Goal: Task Accomplishment & Management: Manage account settings

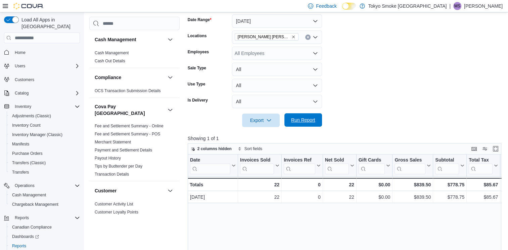
scroll to position [536, 0]
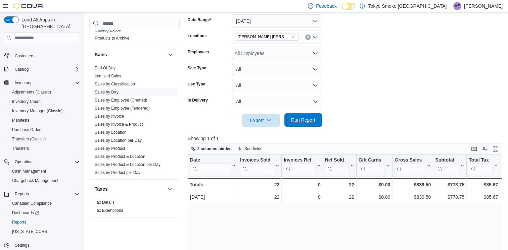
click at [318, 121] on button "Run Report" at bounding box center [303, 119] width 38 height 13
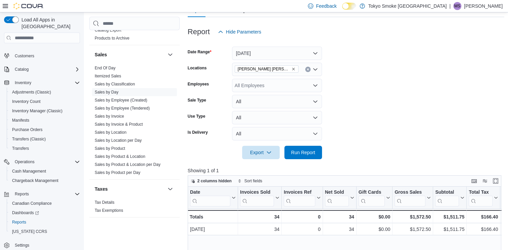
scroll to position [68, 0]
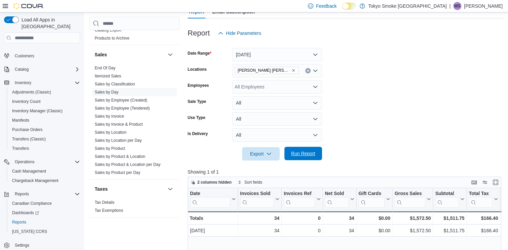
click at [314, 155] on span "Run Report" at bounding box center [303, 153] width 24 height 7
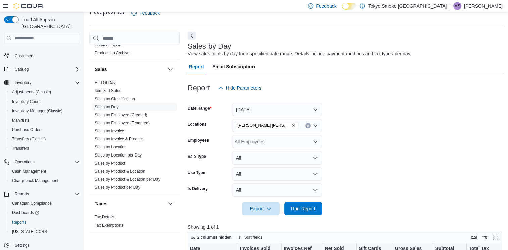
scroll to position [0, 0]
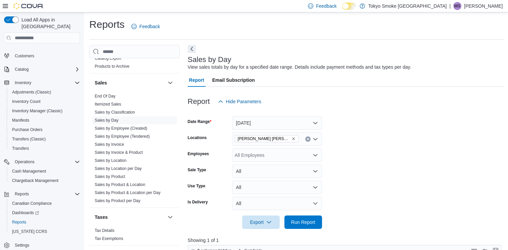
click at [341, 36] on div "Reports Feedback" at bounding box center [296, 29] width 415 height 22
click at [370, 27] on div "Reports Feedback" at bounding box center [296, 26] width 415 height 17
click at [308, 225] on span "Run Report" at bounding box center [303, 222] width 24 height 7
click at [313, 221] on span "Run Report" at bounding box center [303, 222] width 24 height 7
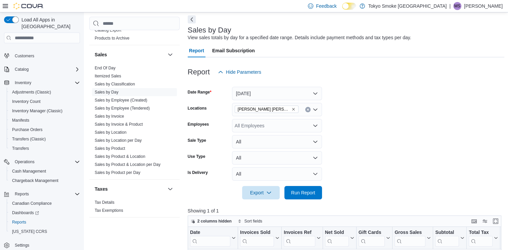
scroll to position [134, 0]
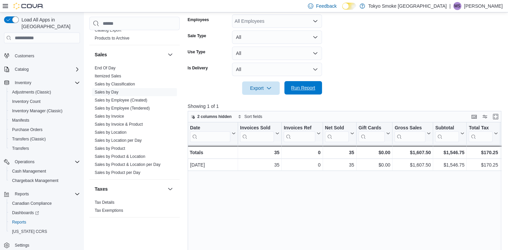
click at [310, 88] on span "Run Report" at bounding box center [303, 88] width 24 height 7
click at [301, 94] on span "Run Report" at bounding box center [303, 87] width 30 height 13
click at [311, 91] on span "Run Report" at bounding box center [303, 88] width 24 height 7
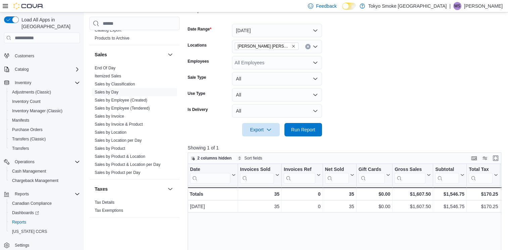
scroll to position [33, 0]
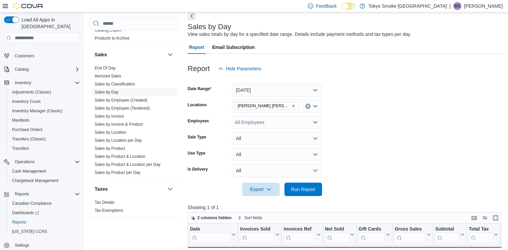
click at [430, 147] on form "Date Range [DATE] Locations [GEOGRAPHIC_DATA][PERSON_NAME][GEOGRAPHIC_DATA][PER…" at bounding box center [346, 135] width 317 height 121
click at [306, 187] on span "Run Report" at bounding box center [303, 189] width 24 height 7
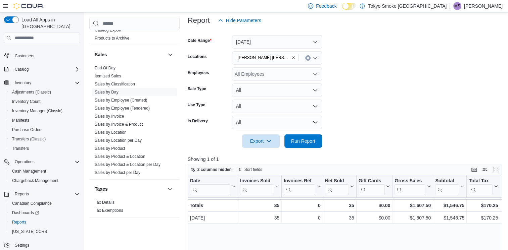
scroll to position [34, 0]
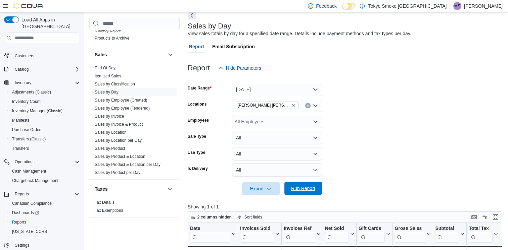
click at [314, 191] on span "Run Report" at bounding box center [303, 188] width 24 height 7
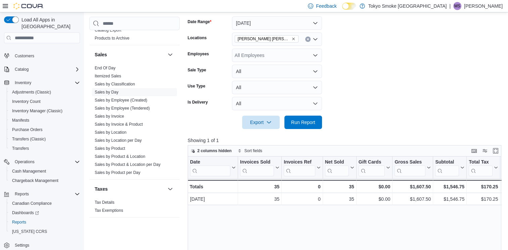
scroll to position [101, 0]
click at [302, 120] on span "Run Report" at bounding box center [303, 121] width 24 height 7
click at [315, 123] on span "Run Report" at bounding box center [303, 121] width 24 height 7
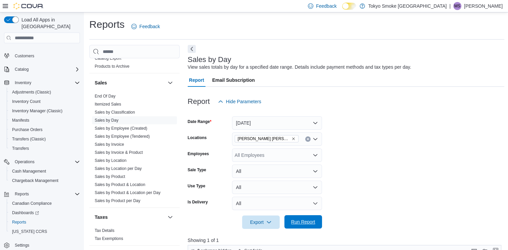
click at [305, 223] on span "Run Report" at bounding box center [303, 222] width 24 height 7
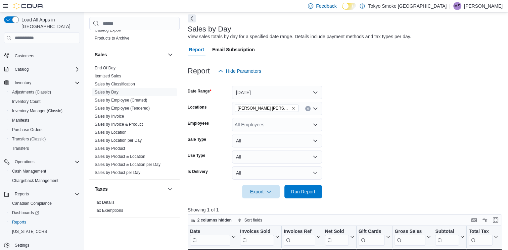
scroll to position [134, 0]
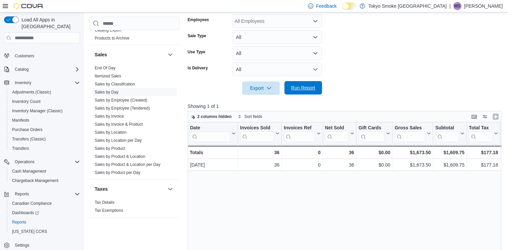
click at [309, 88] on span "Run Report" at bounding box center [303, 88] width 24 height 7
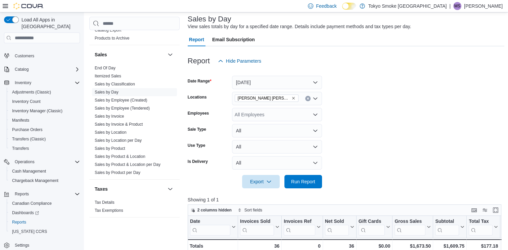
scroll to position [34, 0]
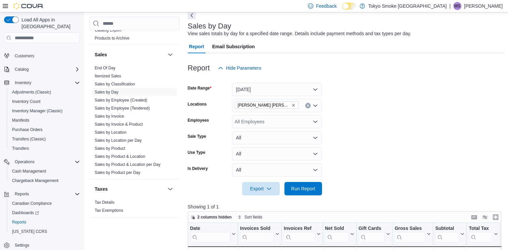
click at [409, 165] on form "Date Range [DATE] Locations [GEOGRAPHIC_DATA][PERSON_NAME][GEOGRAPHIC_DATA][PER…" at bounding box center [346, 135] width 317 height 121
click at [301, 191] on span "Run Report" at bounding box center [303, 188] width 24 height 7
click at [486, 69] on div "Report Hide Parameters" at bounding box center [346, 67] width 317 height 13
click at [314, 190] on span "Run Report" at bounding box center [303, 188] width 24 height 7
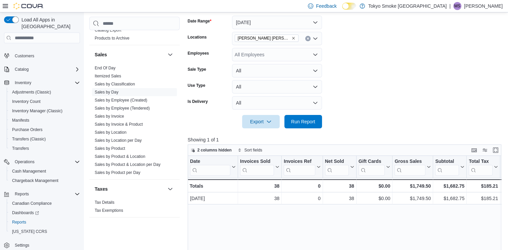
scroll to position [0, 0]
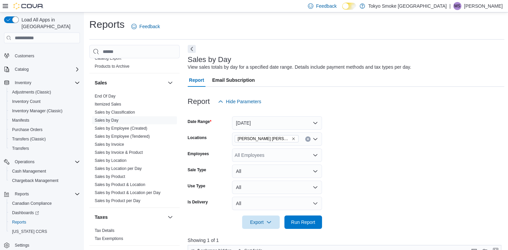
click at [415, 143] on form "Date Range [DATE] Locations [GEOGRAPHIC_DATA][PERSON_NAME][GEOGRAPHIC_DATA][PER…" at bounding box center [346, 168] width 317 height 121
click at [308, 225] on span "Run Report" at bounding box center [303, 222] width 24 height 7
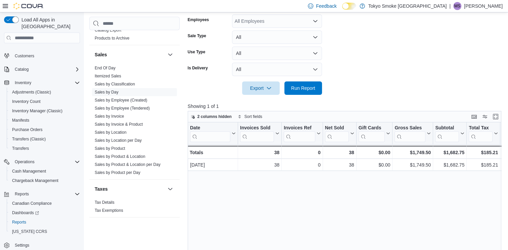
scroll to position [67, 0]
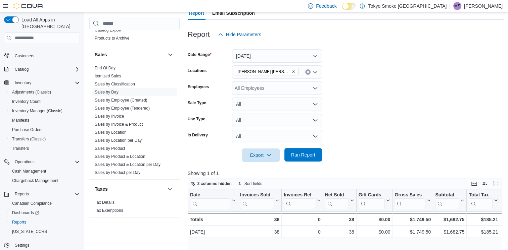
click at [303, 157] on span "Run Report" at bounding box center [303, 155] width 24 height 7
click at [454, 157] on form "Date Range [DATE] Locations [GEOGRAPHIC_DATA][PERSON_NAME][GEOGRAPHIC_DATA][PER…" at bounding box center [346, 101] width 317 height 121
click at [300, 156] on span "Run Report" at bounding box center [303, 155] width 24 height 7
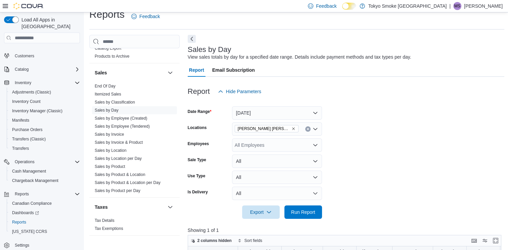
scroll to position [0, 0]
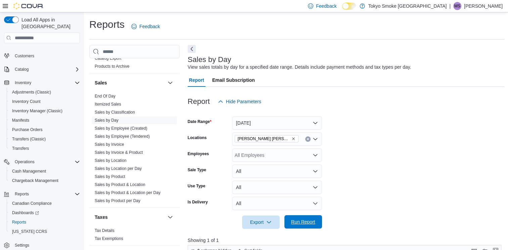
click at [301, 223] on span "Run Report" at bounding box center [303, 222] width 24 height 7
click at [447, 147] on form "Date Range [DATE] Locations [GEOGRAPHIC_DATA][PERSON_NAME][GEOGRAPHIC_DATA][PER…" at bounding box center [346, 168] width 317 height 121
click at [302, 225] on span "Run Report" at bounding box center [303, 222] width 24 height 7
click at [457, 145] on form "Date Range [DATE] Locations [GEOGRAPHIC_DATA][PERSON_NAME][GEOGRAPHIC_DATA][PER…" at bounding box center [346, 168] width 317 height 121
click at [314, 220] on span "Run Report" at bounding box center [303, 222] width 24 height 7
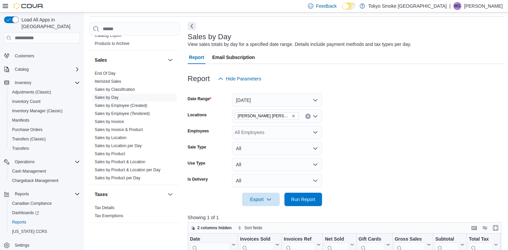
scroll to position [101, 0]
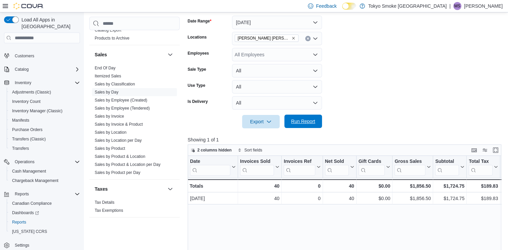
click at [314, 121] on span "Run Report" at bounding box center [303, 121] width 24 height 7
click at [406, 84] on form "Date Range [DATE] Locations [GEOGRAPHIC_DATA][PERSON_NAME][GEOGRAPHIC_DATA][PER…" at bounding box center [346, 68] width 317 height 121
click at [314, 125] on span "Run Report" at bounding box center [303, 121] width 30 height 13
click at [307, 122] on span "Run Report" at bounding box center [303, 121] width 24 height 7
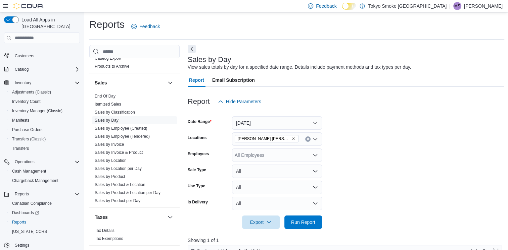
scroll to position [0, 0]
click at [312, 224] on span "Run Report" at bounding box center [303, 222] width 24 height 7
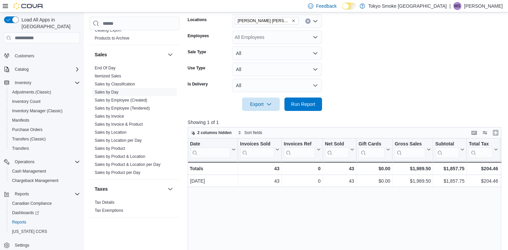
scroll to position [134, 0]
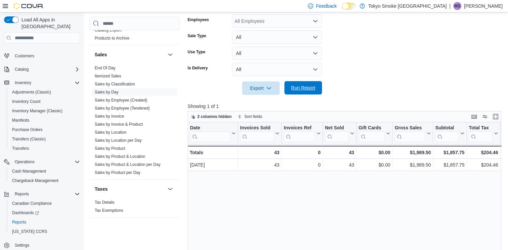
click at [317, 90] on span "Run Report" at bounding box center [303, 87] width 30 height 13
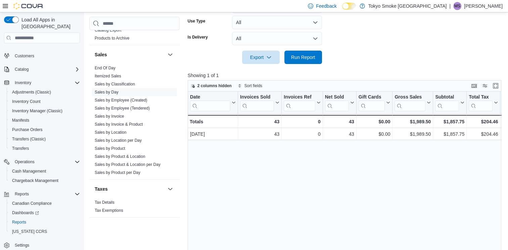
scroll to position [168, 0]
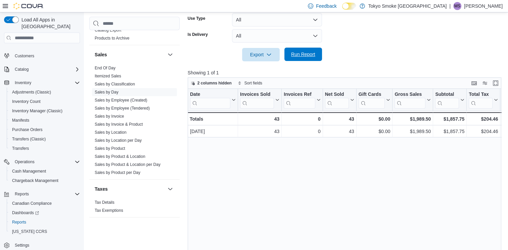
click at [313, 56] on span "Run Report" at bounding box center [303, 54] width 24 height 7
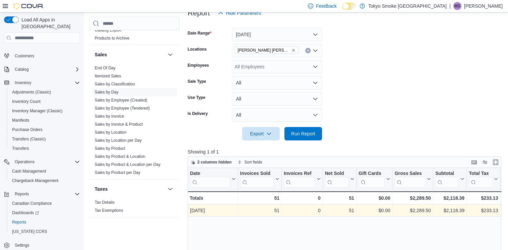
scroll to position [0, 0]
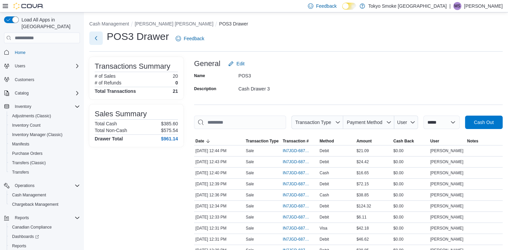
click at [99, 40] on button "Next" at bounding box center [95, 38] width 13 height 13
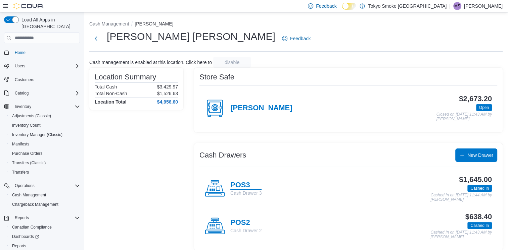
click at [245, 187] on h4 "POS3" at bounding box center [245, 185] width 31 height 9
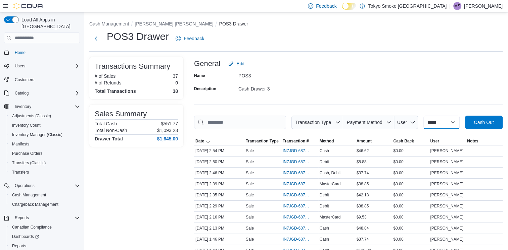
click at [440, 120] on select "**********" at bounding box center [441, 122] width 36 height 13
select select "*********"
click at [423, 116] on select "**********" at bounding box center [441, 122] width 36 height 13
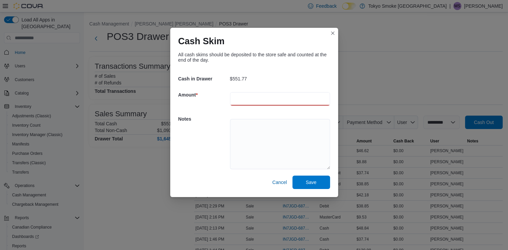
click at [279, 97] on input "number" at bounding box center [280, 98] width 100 height 13
type input "***"
click at [283, 145] on textarea at bounding box center [280, 144] width 100 height 50
click at [312, 185] on span "Save" at bounding box center [311, 182] width 11 height 7
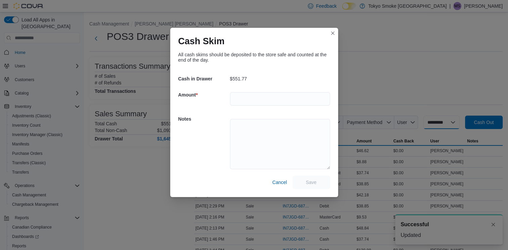
select select
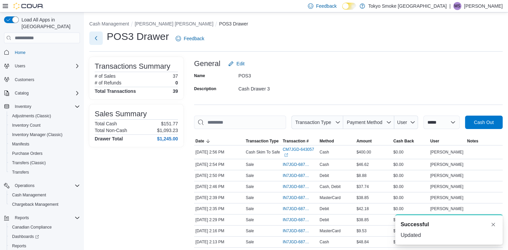
click at [99, 37] on button "Next" at bounding box center [95, 38] width 13 height 13
